Goal: Transaction & Acquisition: Purchase product/service

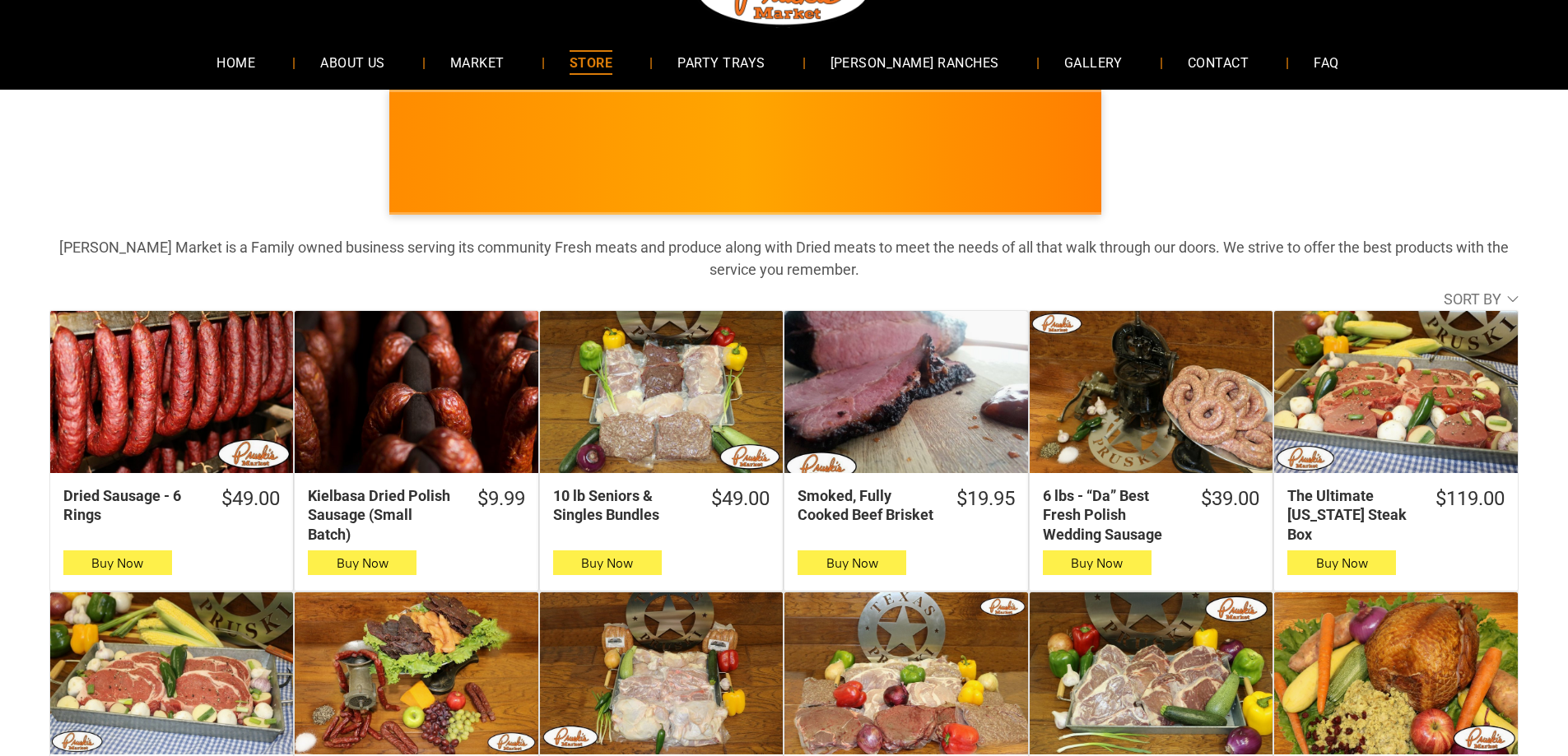
scroll to position [164, 0]
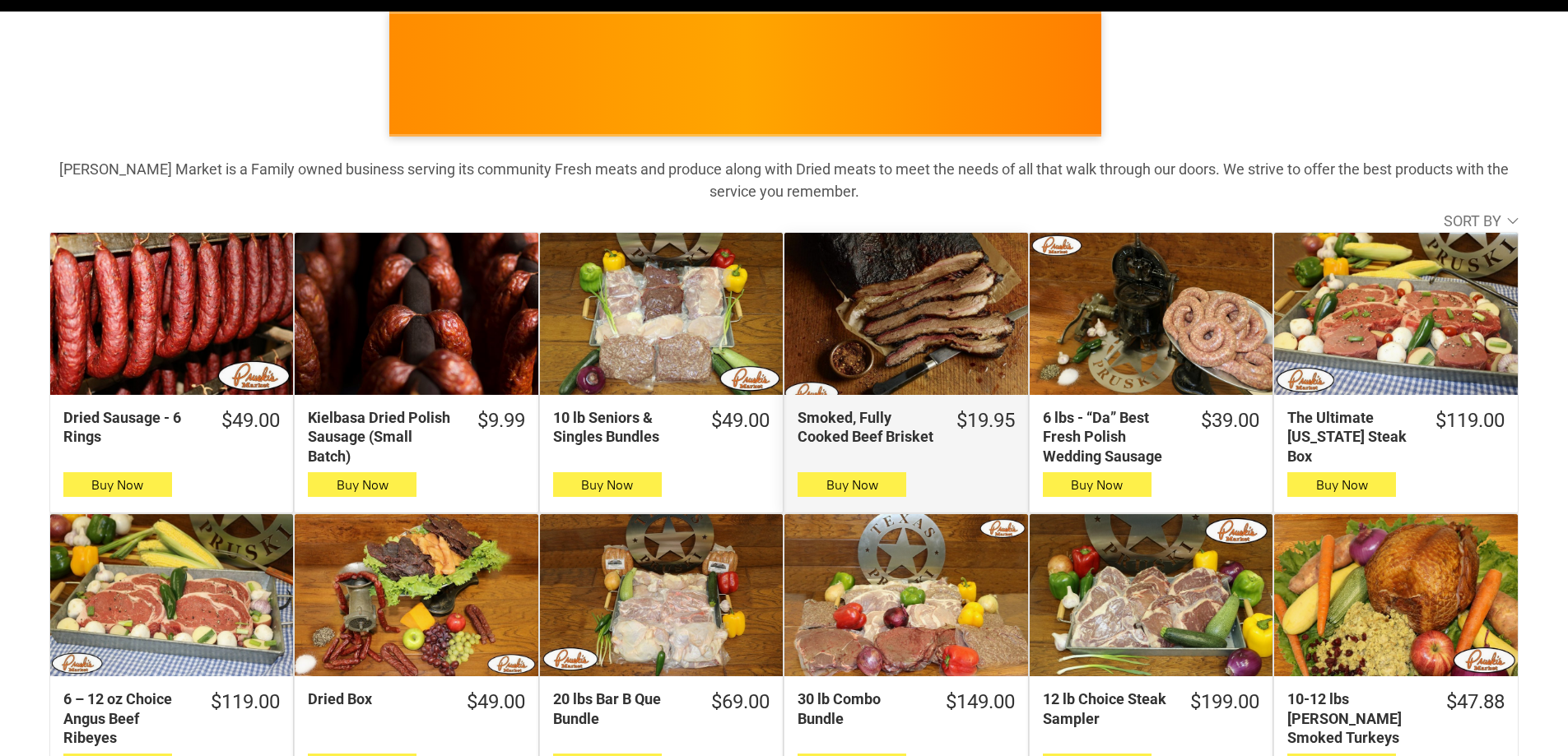
click at [872, 297] on div "Smoked, Fully Cooked Beef Brisket" at bounding box center [906, 314] width 243 height 162
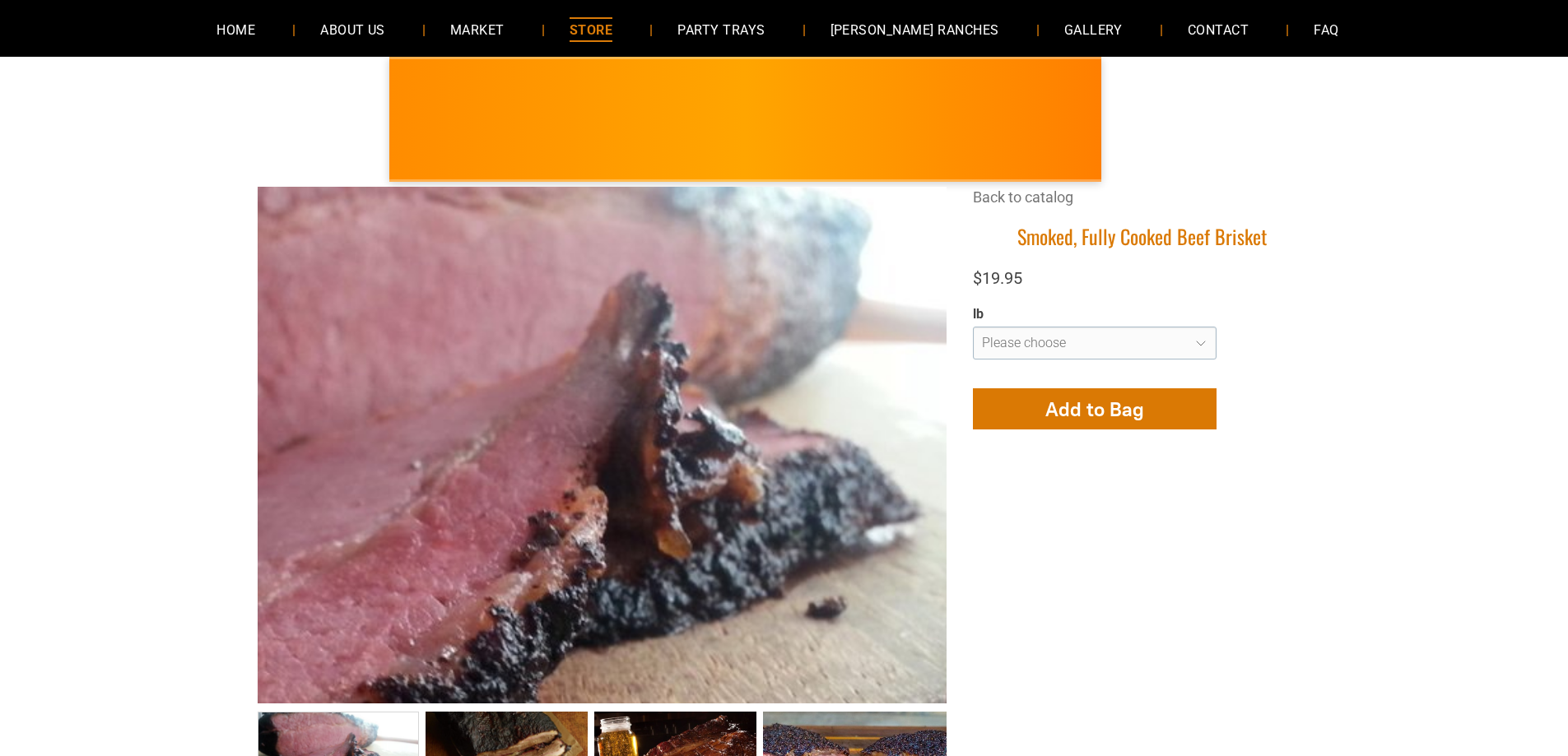
scroll to position [247, 0]
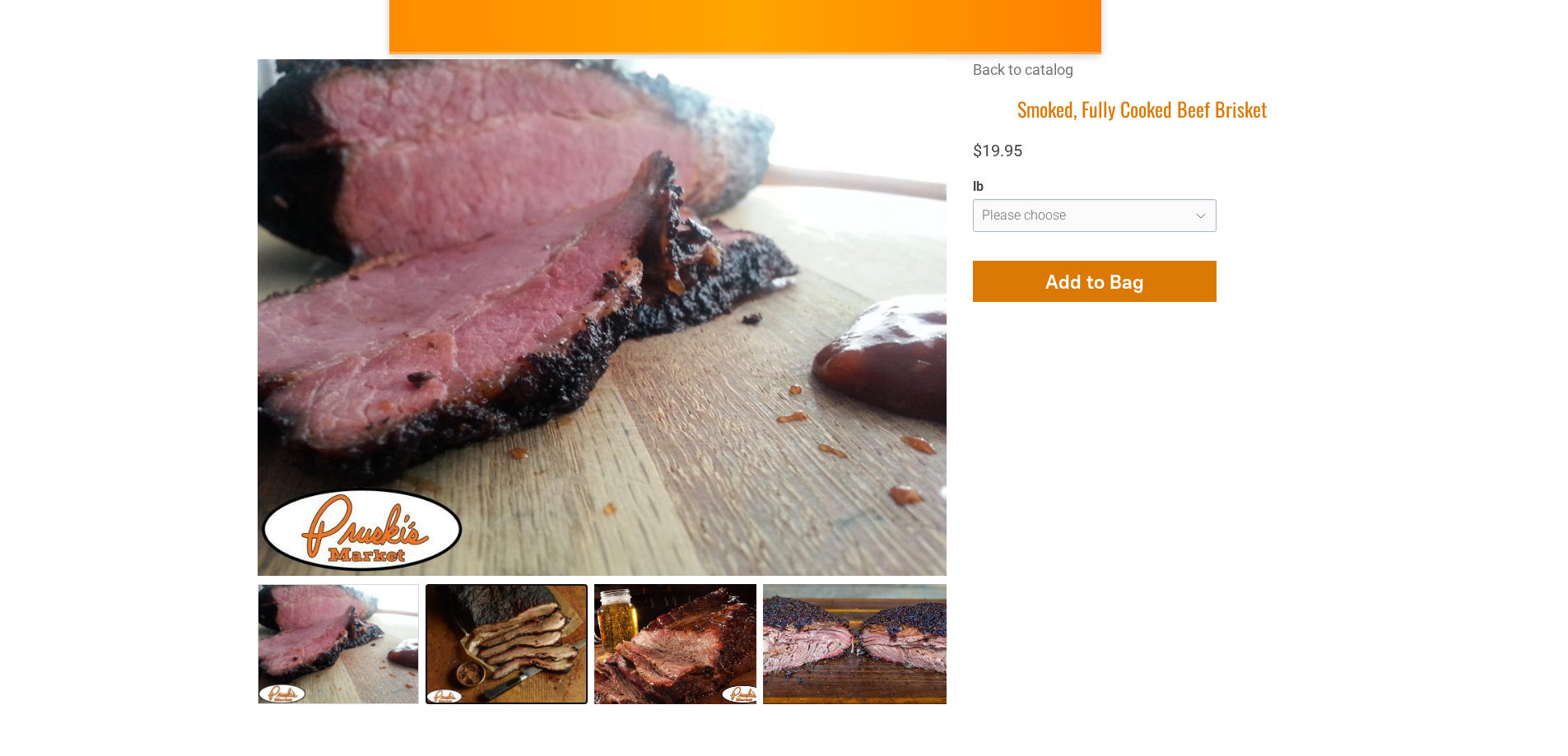
click at [503, 630] on link "Smoked, Fully Cooked Beef Brisket 1" at bounding box center [506, 644] width 163 height 120
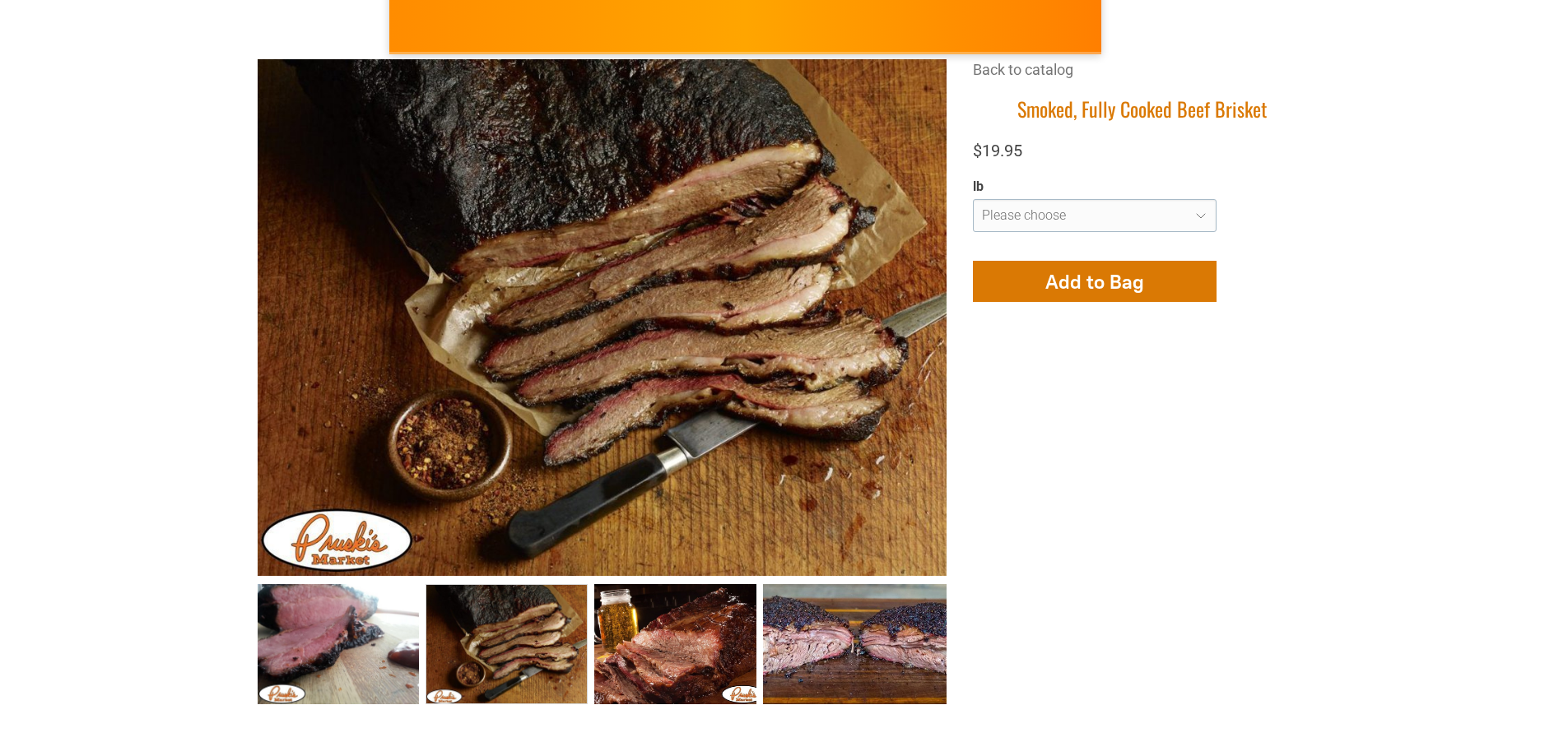
drag, startPoint x: 666, startPoint y: 211, endPoint x: 1158, endPoint y: 516, distance: 578.9
